Goal: Information Seeking & Learning: Learn about a topic

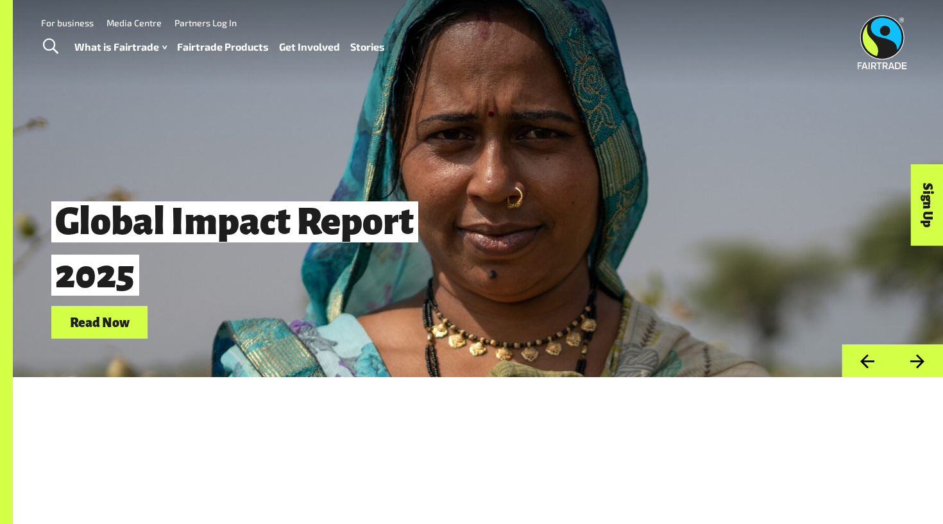
scroll to position [3, 0]
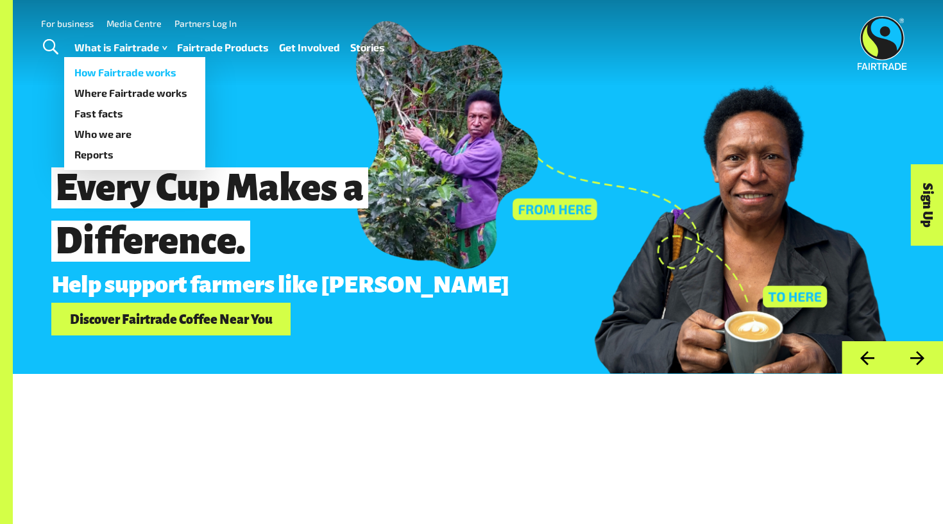
click at [137, 72] on link "How Fairtrade works" at bounding box center [134, 72] width 141 height 21
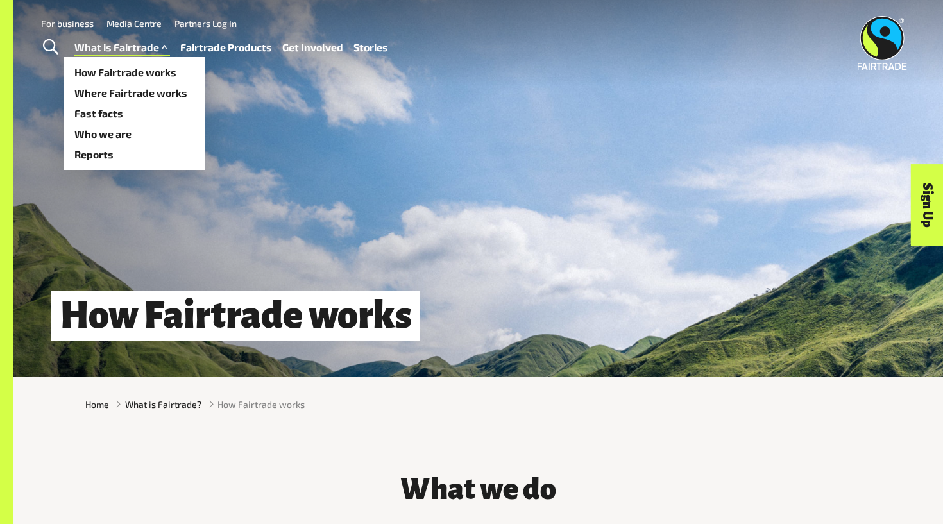
click at [146, 46] on link "What is Fairtrade" at bounding box center [122, 48] width 96 height 19
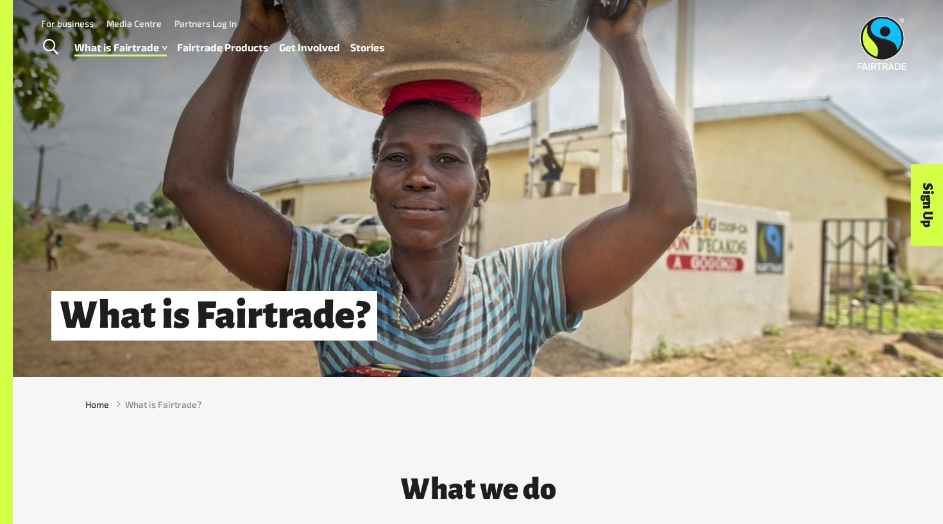
click at [238, 49] on link "Fairtrade Products" at bounding box center [223, 48] width 92 height 19
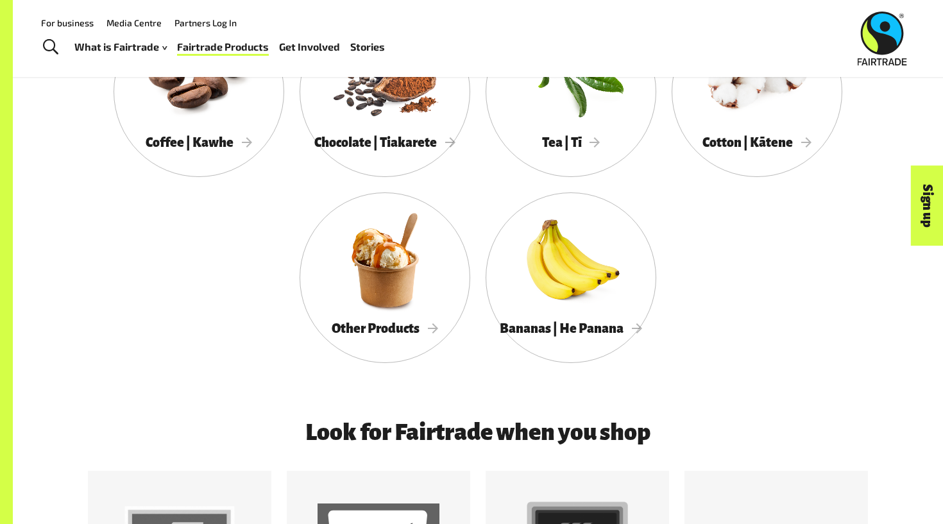
scroll to position [771, 0]
click at [430, 337] on div "Other Products" at bounding box center [385, 329] width 171 height 26
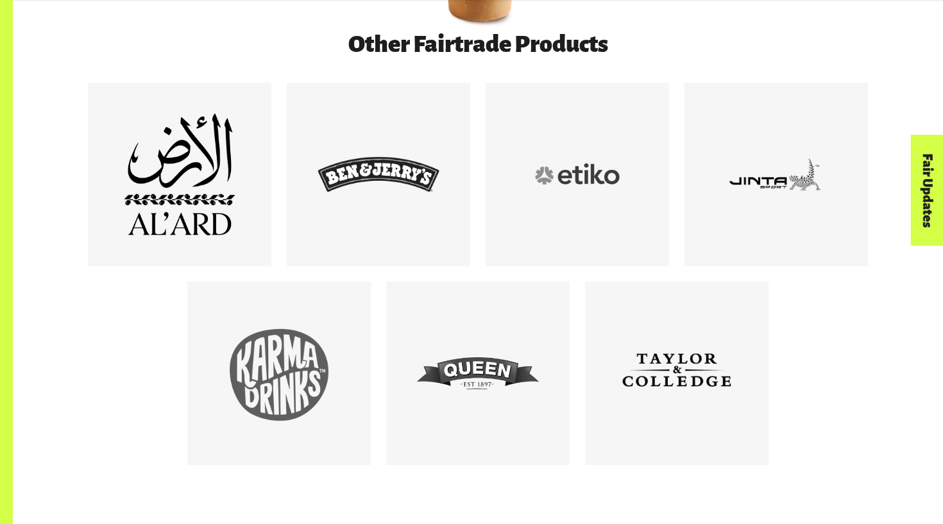
scroll to position [736, 0]
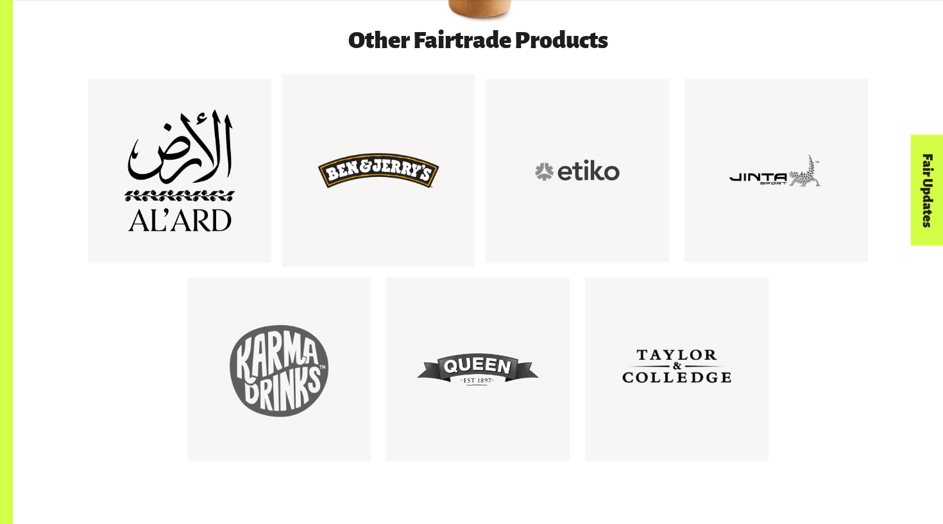
click at [389, 168] on div at bounding box center [379, 171] width 122 height 122
click at [343, 180] on div at bounding box center [379, 171] width 122 height 122
